Goal: Navigation & Orientation: Find specific page/section

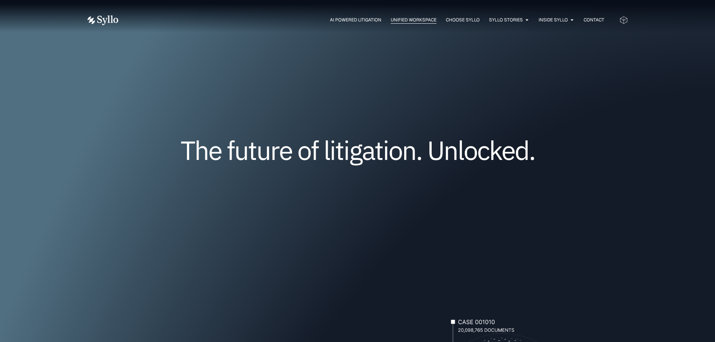
click at [401, 20] on span "Unified Workspace" at bounding box center [413, 20] width 46 height 7
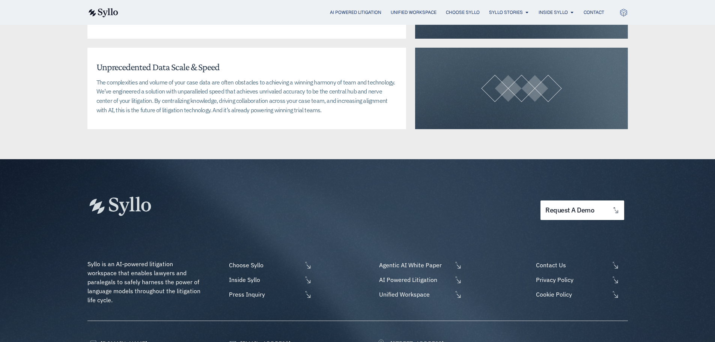
scroll to position [1876, 0]
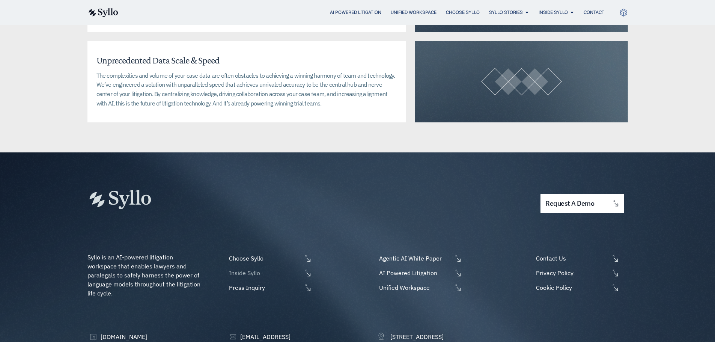
click at [259, 268] on span "Inside Syllo" at bounding box center [264, 272] width 75 height 9
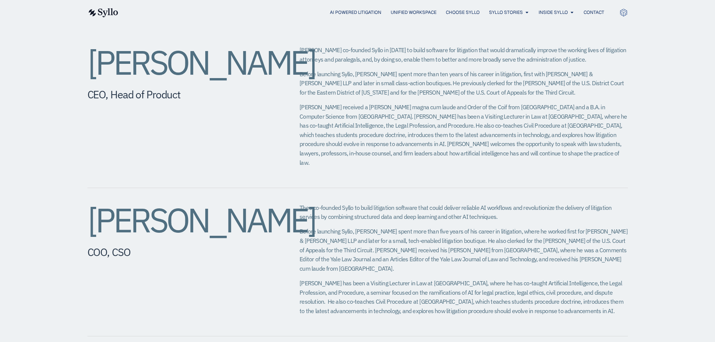
scroll to position [263, 0]
